Goal: Check status: Check status

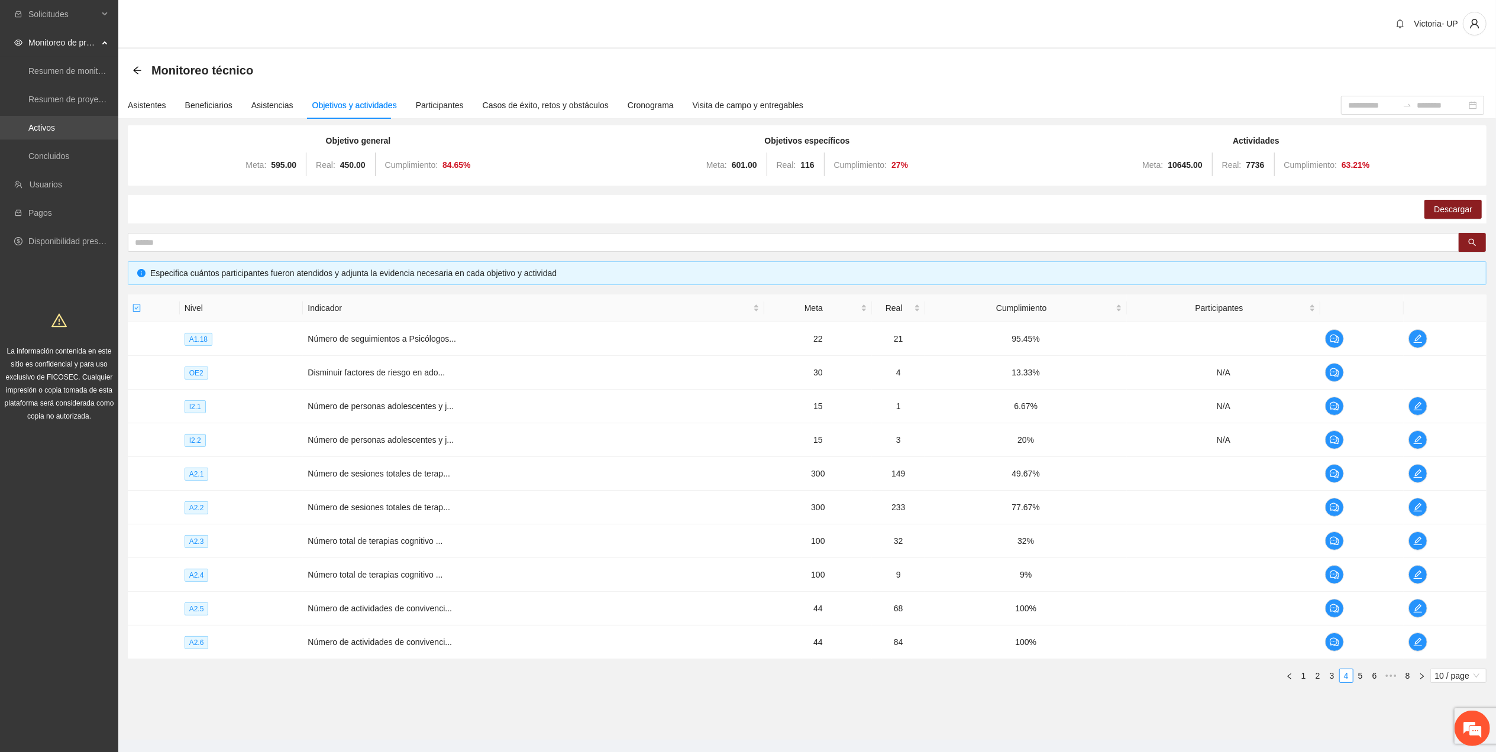
click at [55, 123] on link "Activos" at bounding box center [41, 127] width 27 height 9
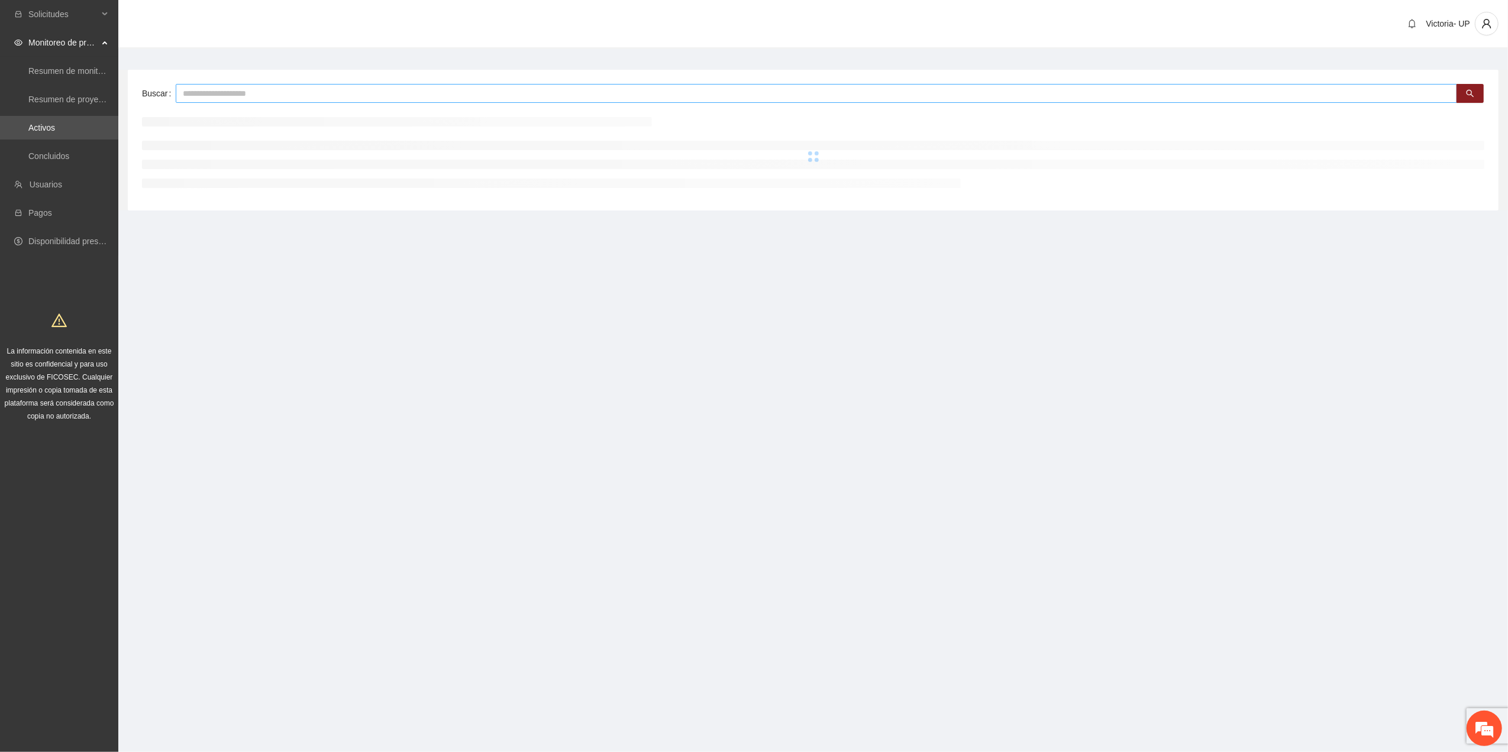
click at [235, 93] on input "text" at bounding box center [816, 93] width 1281 height 19
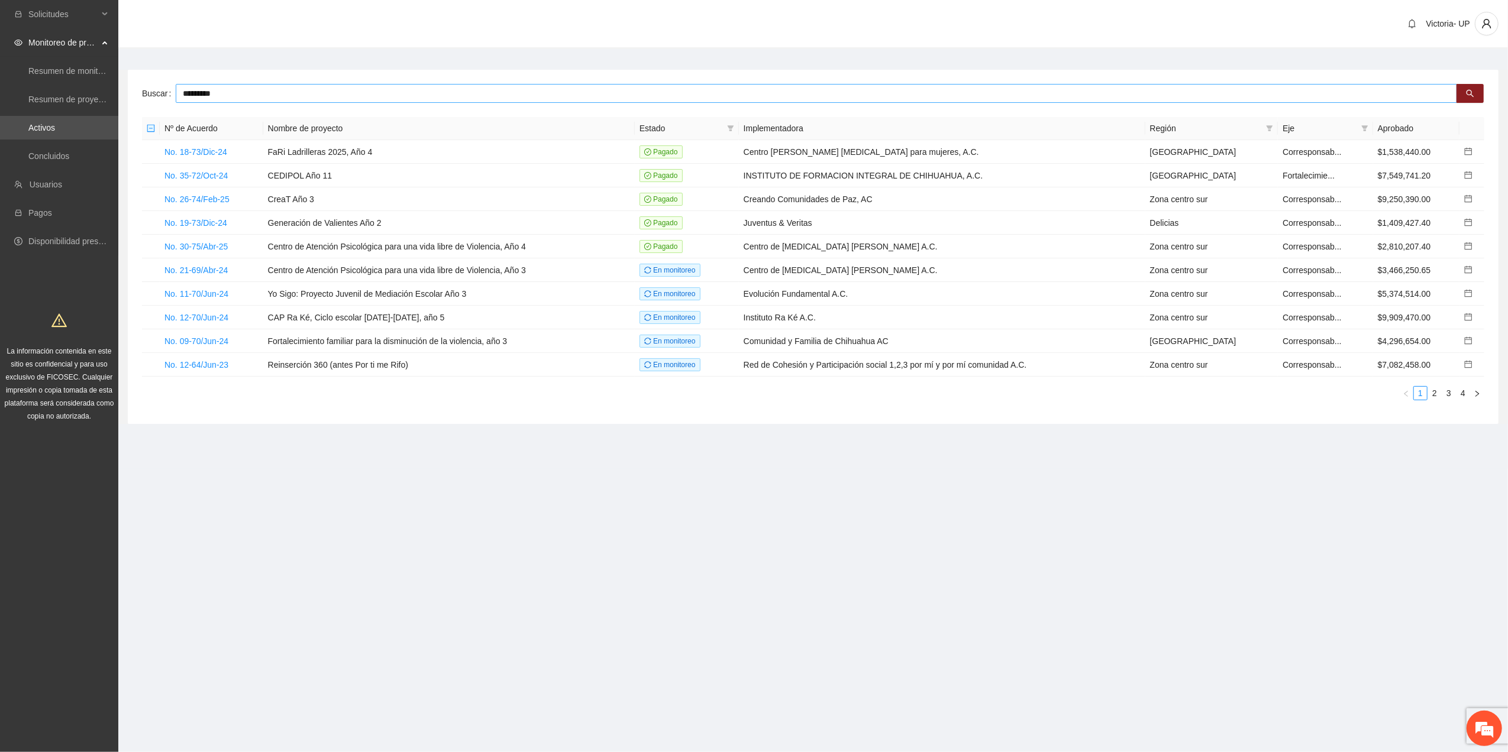
type input "*********"
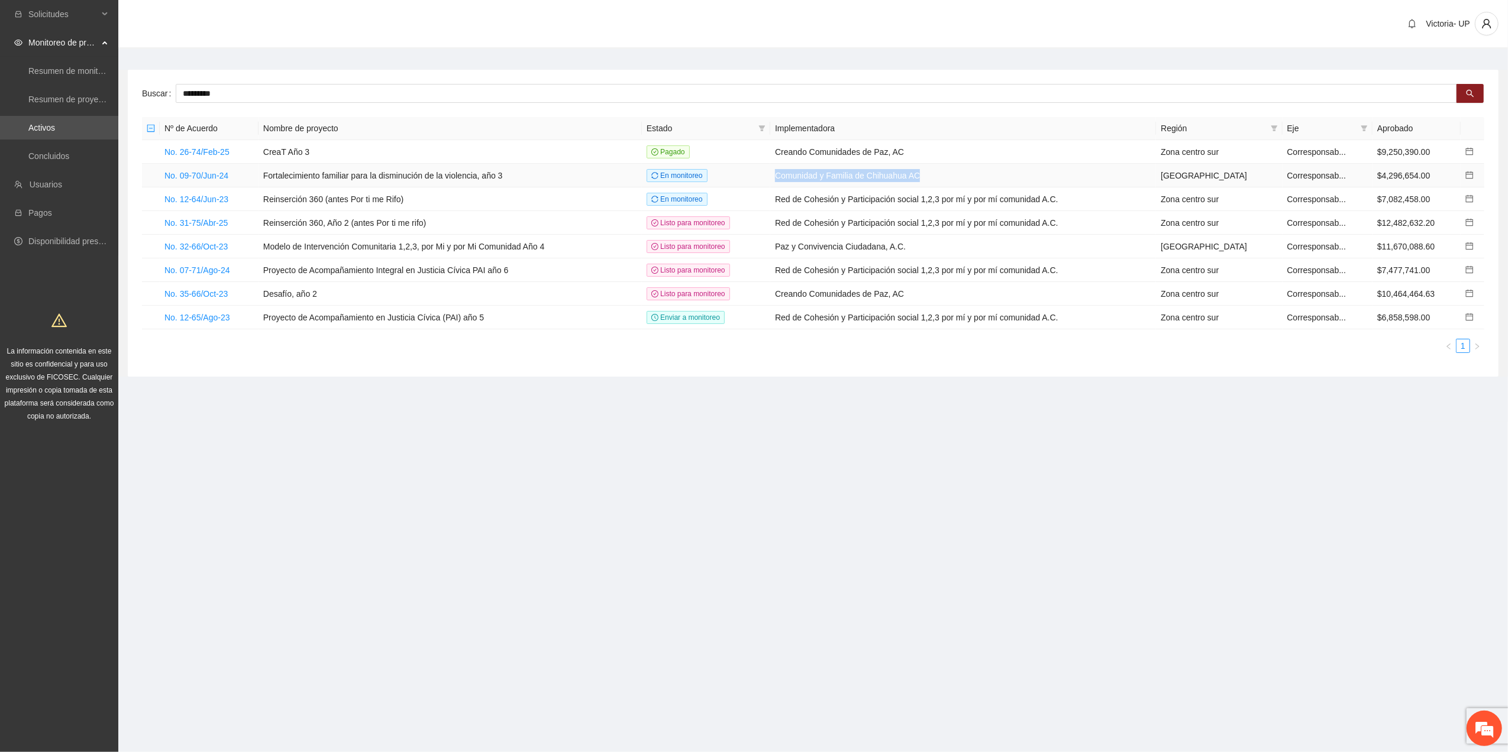
drag, startPoint x: 803, startPoint y: 180, endPoint x: 959, endPoint y: 186, distance: 155.7
click at [959, 186] on td "Comunidad y Familia de Chihuahua AC" at bounding box center [963, 176] width 386 height 24
copy td "Comunidad y Familia de Chihuahua AC"
click at [201, 171] on link "No. 09-70/Jun-24" at bounding box center [196, 175] width 64 height 9
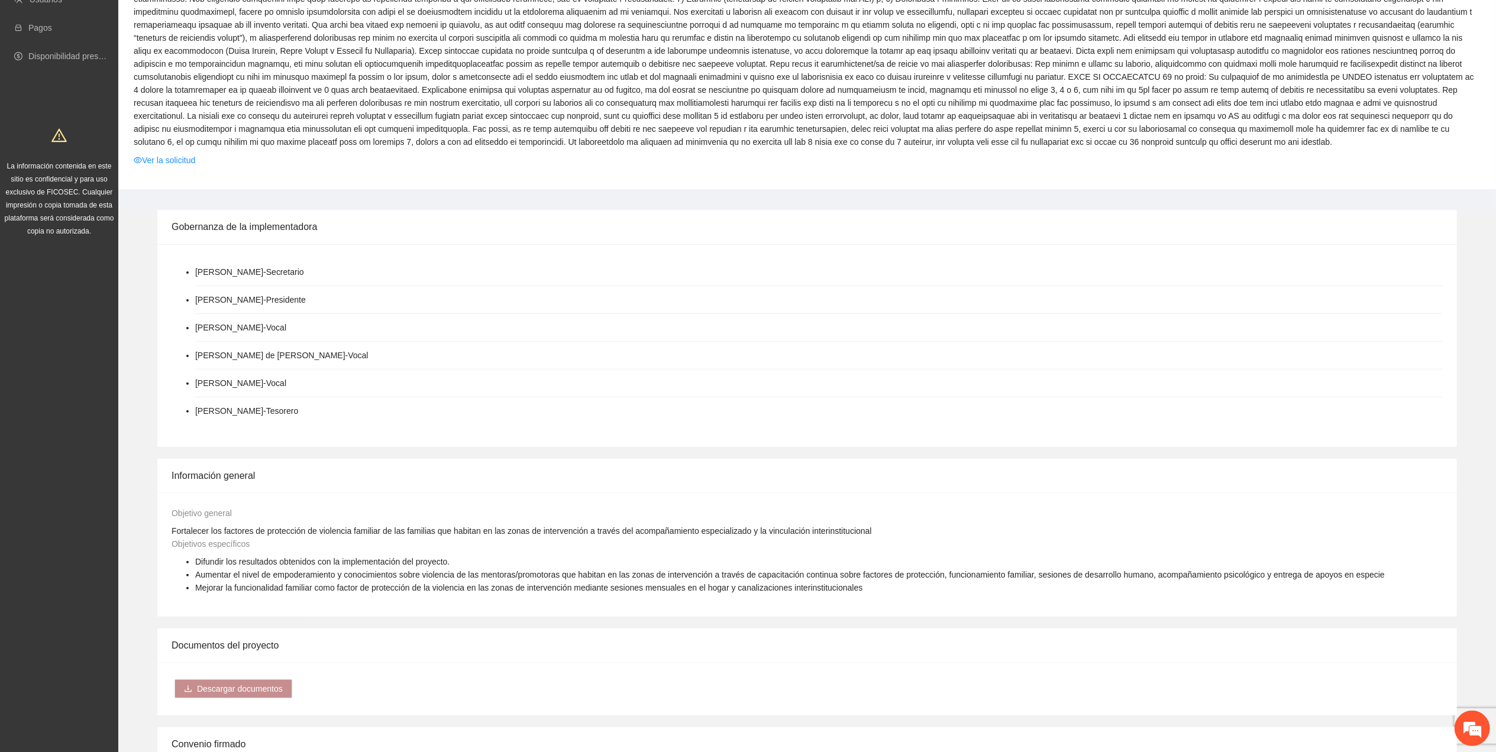
scroll to position [237, 0]
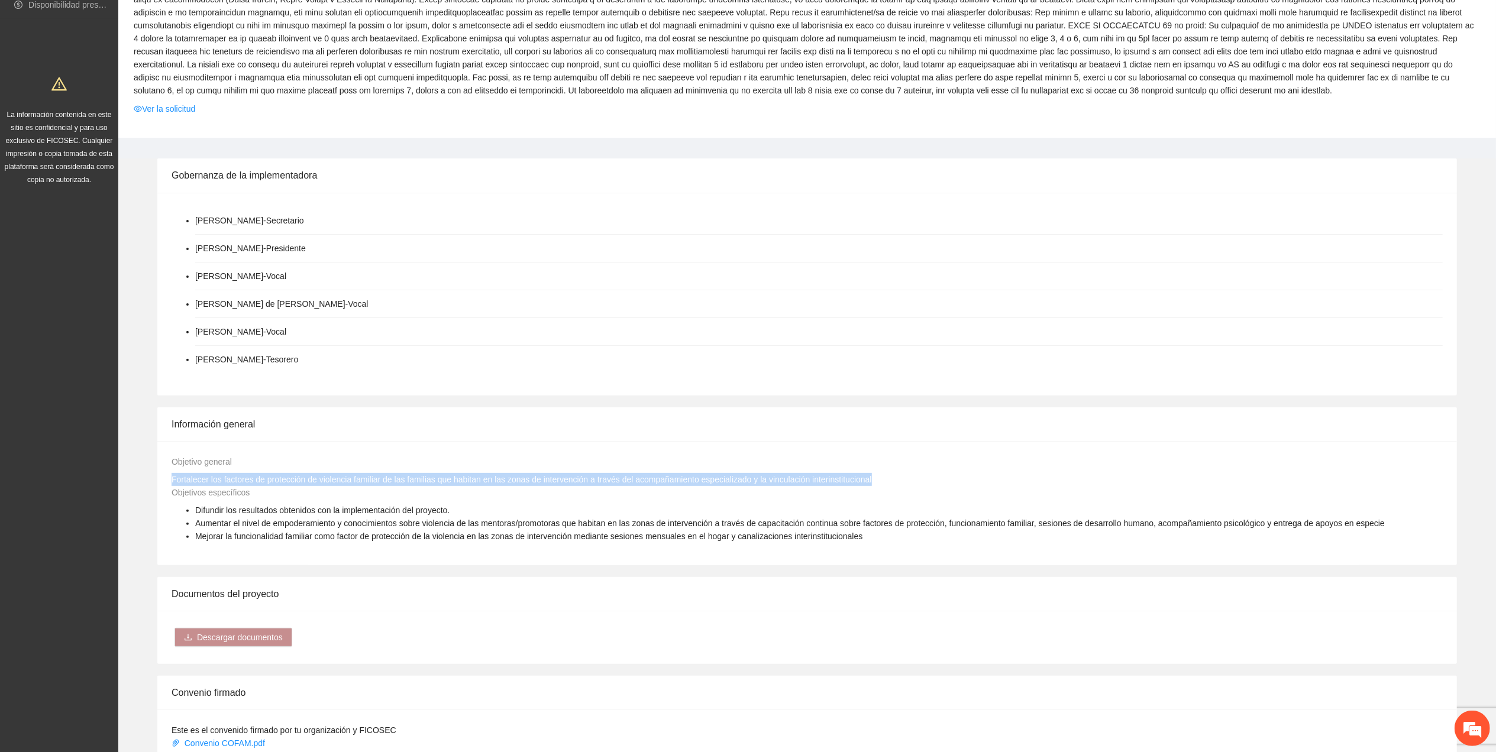
drag, startPoint x: 875, startPoint y: 483, endPoint x: 169, endPoint y: 481, distance: 706.2
click at [169, 481] on div "Objetivo general Fortalecer los factores de protección de violencia familiar de…" at bounding box center [807, 470] width 1277 height 31
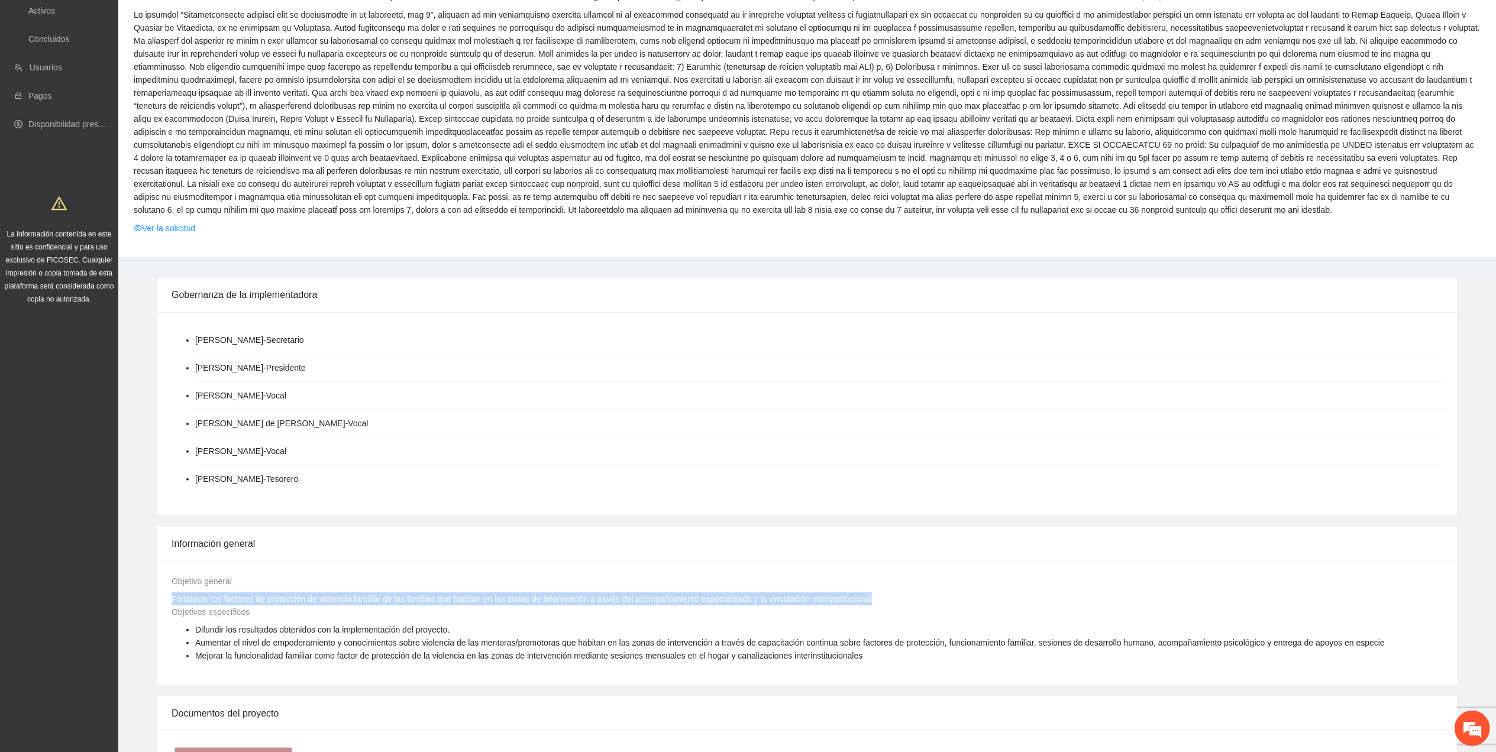
scroll to position [0, 0]
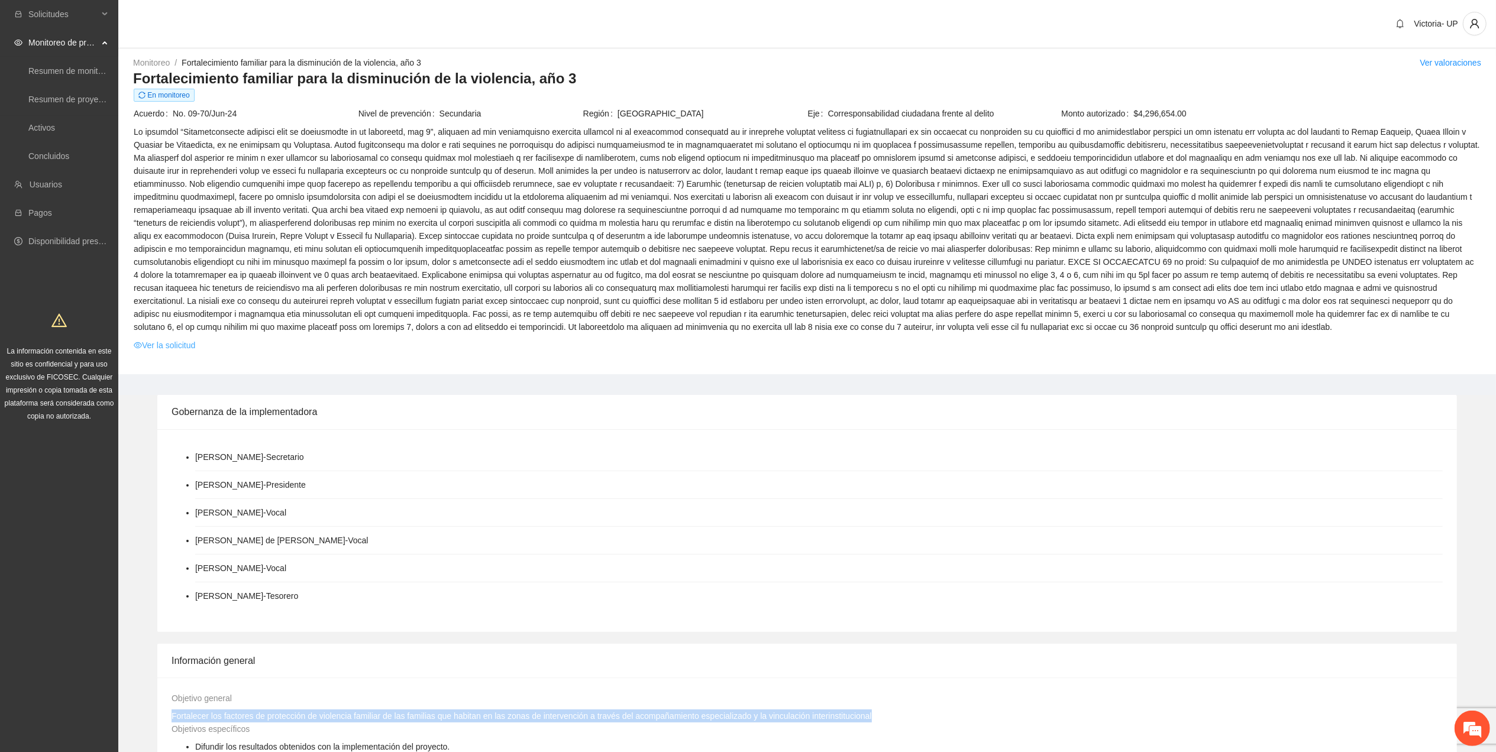
click at [169, 349] on link "Ver la solicitud" at bounding box center [165, 345] width 62 height 13
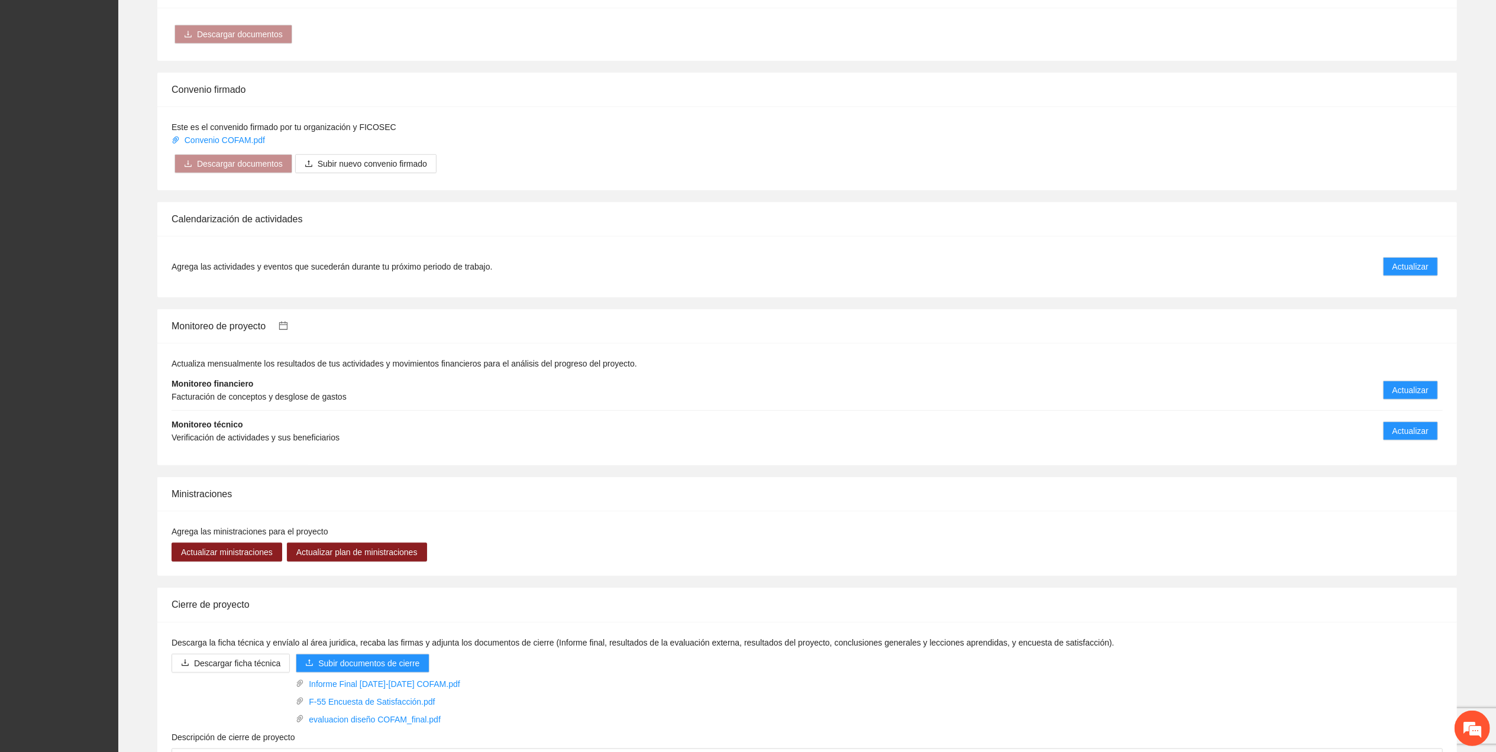
scroll to position [783, 0]
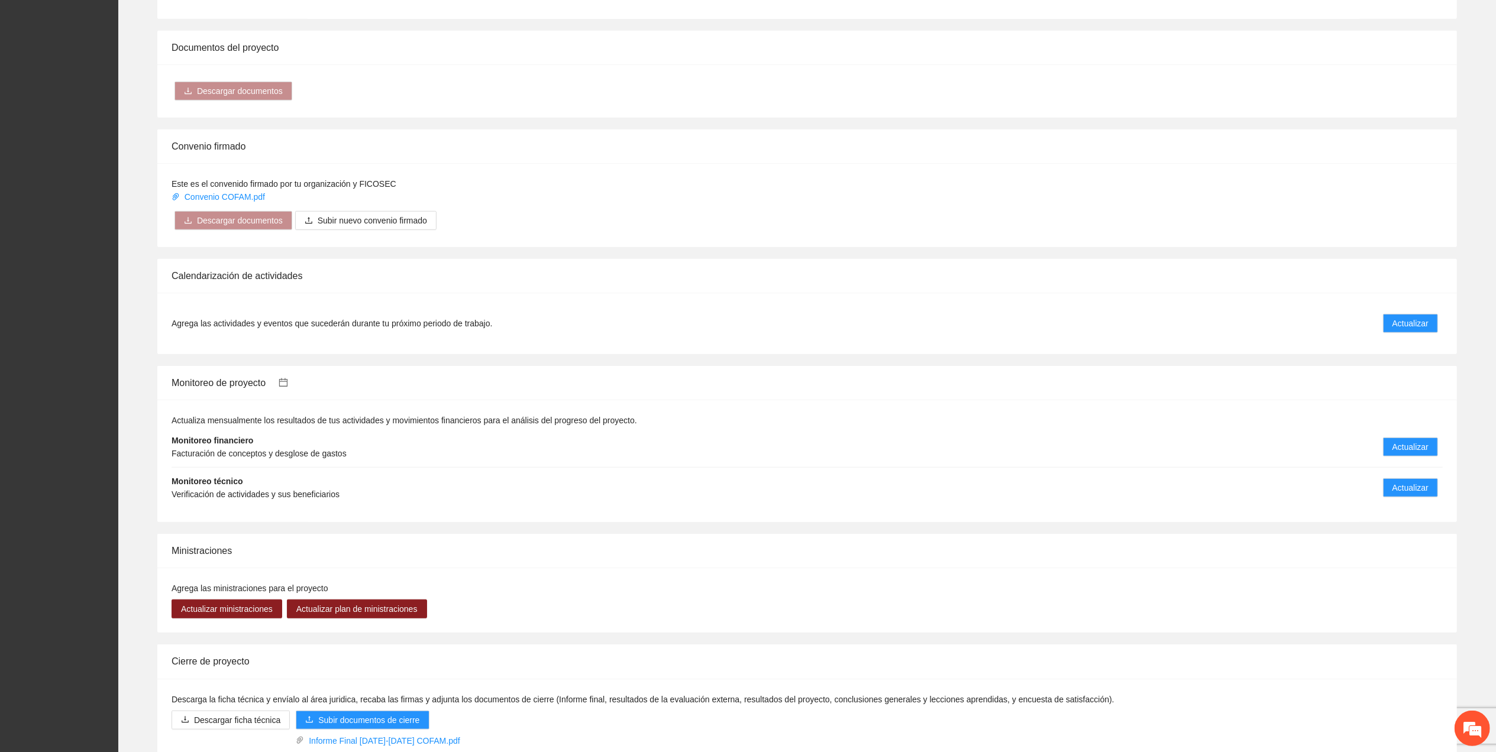
click at [284, 388] on link at bounding box center [277, 383] width 22 height 10
